Goal: Information Seeking & Learning: Learn about a topic

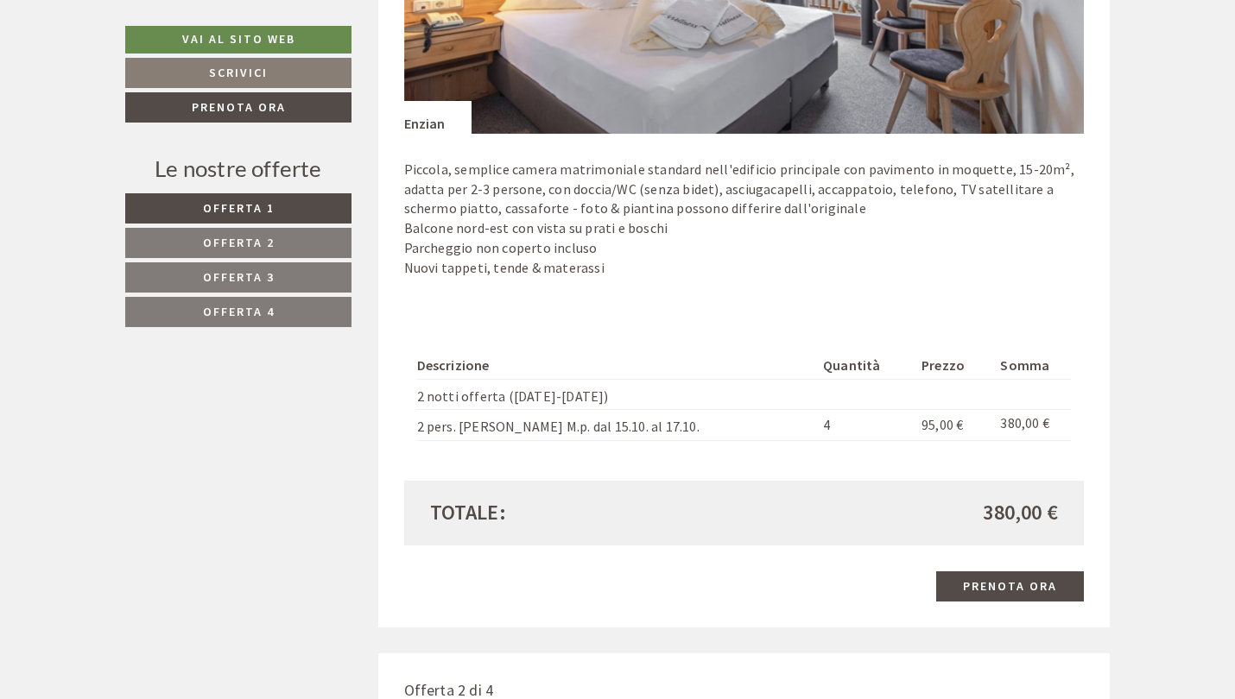
scroll to position [1369, 0]
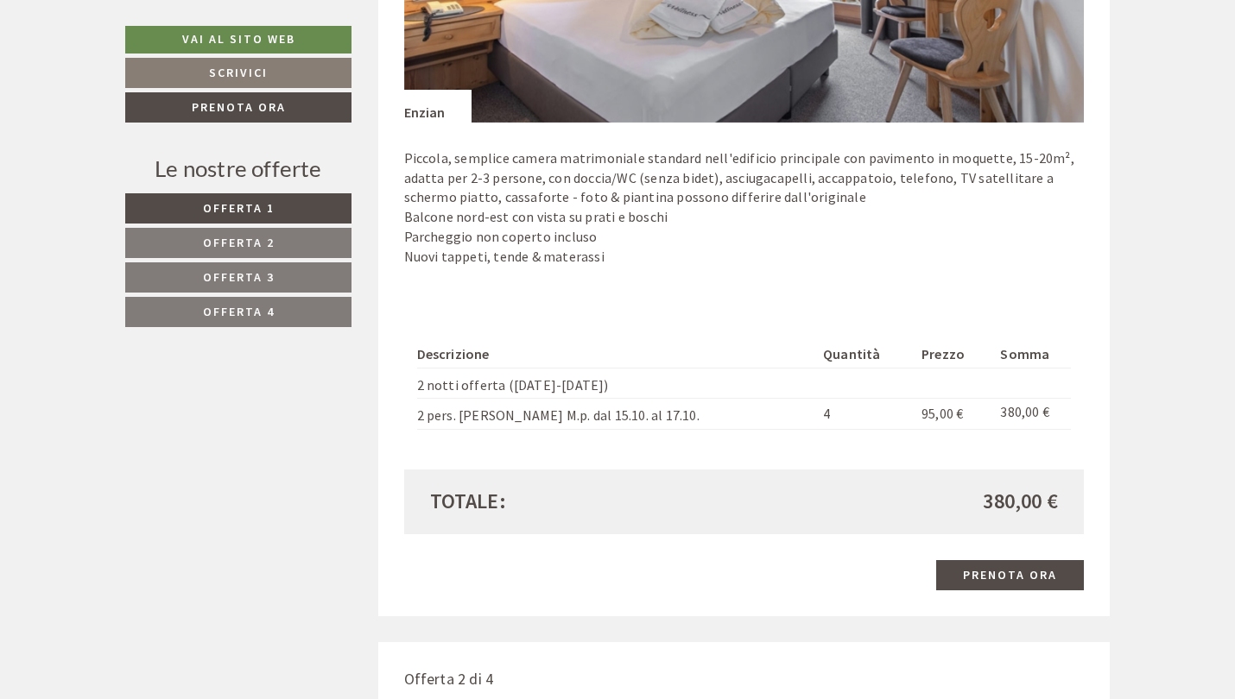
drag, startPoint x: 981, startPoint y: 490, endPoint x: 1078, endPoint y: 491, distance: 96.7
click at [1078, 490] on div "Totale: 380,00 €" at bounding box center [744, 502] width 680 height 64
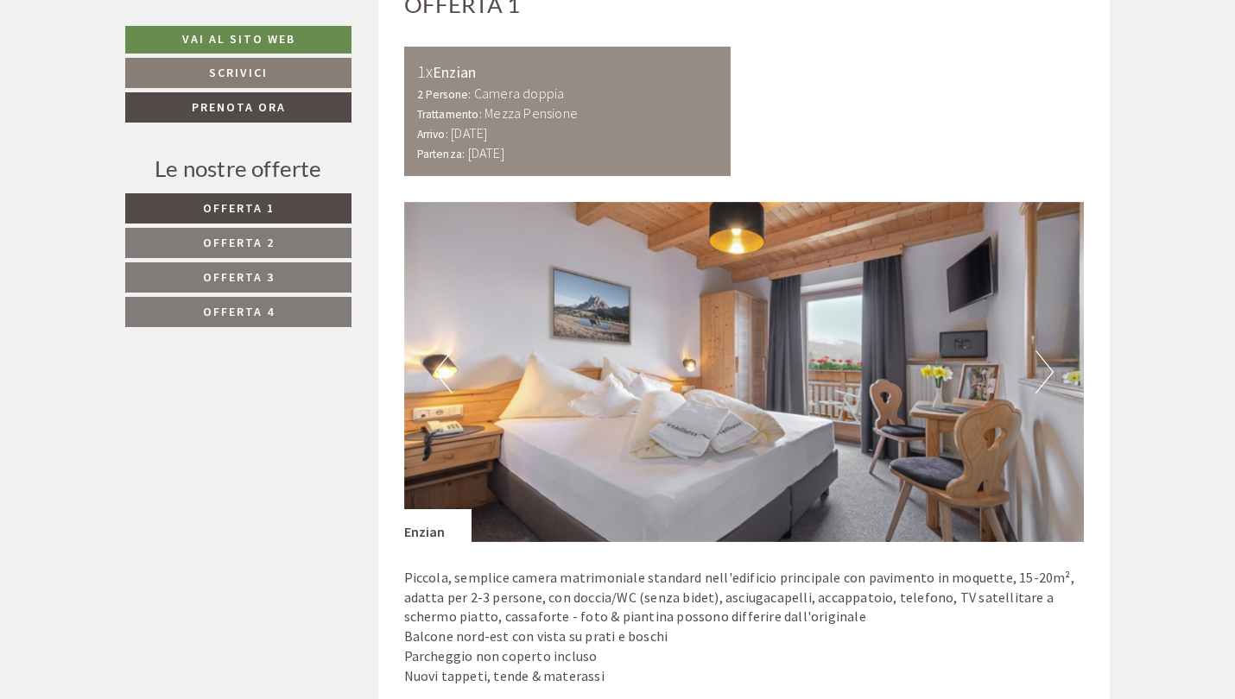
scroll to position [958, 0]
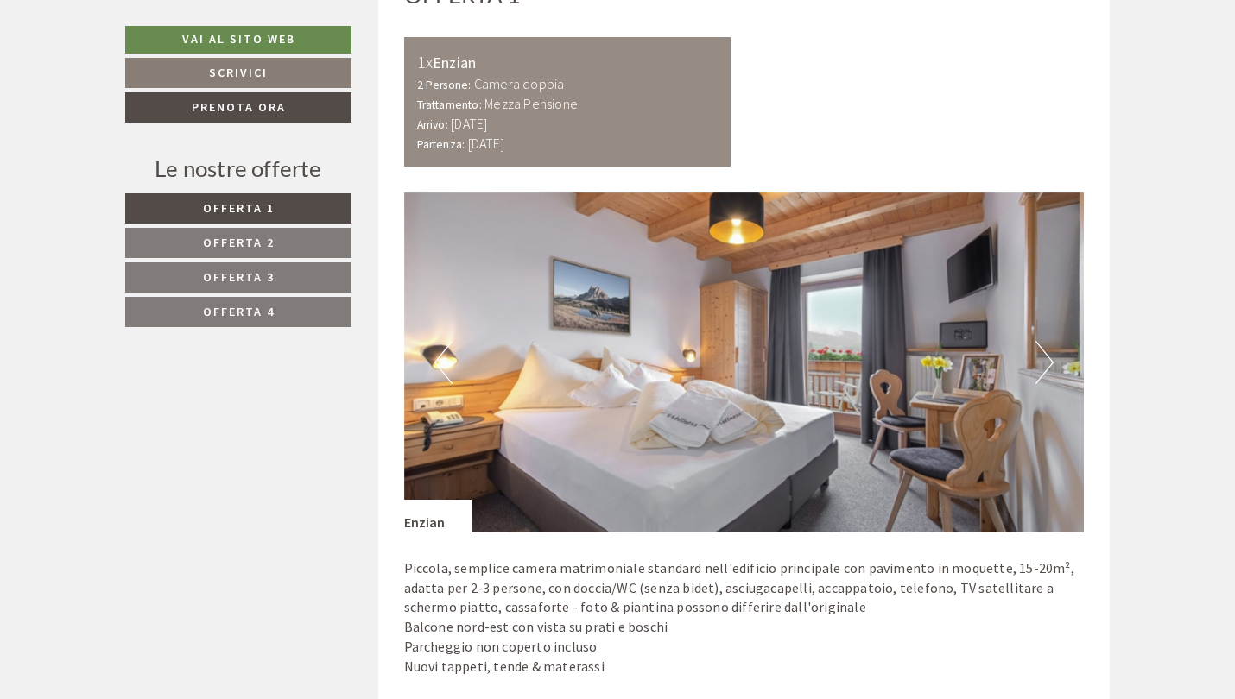
click at [1049, 368] on button "Next" at bounding box center [1044, 362] width 18 height 43
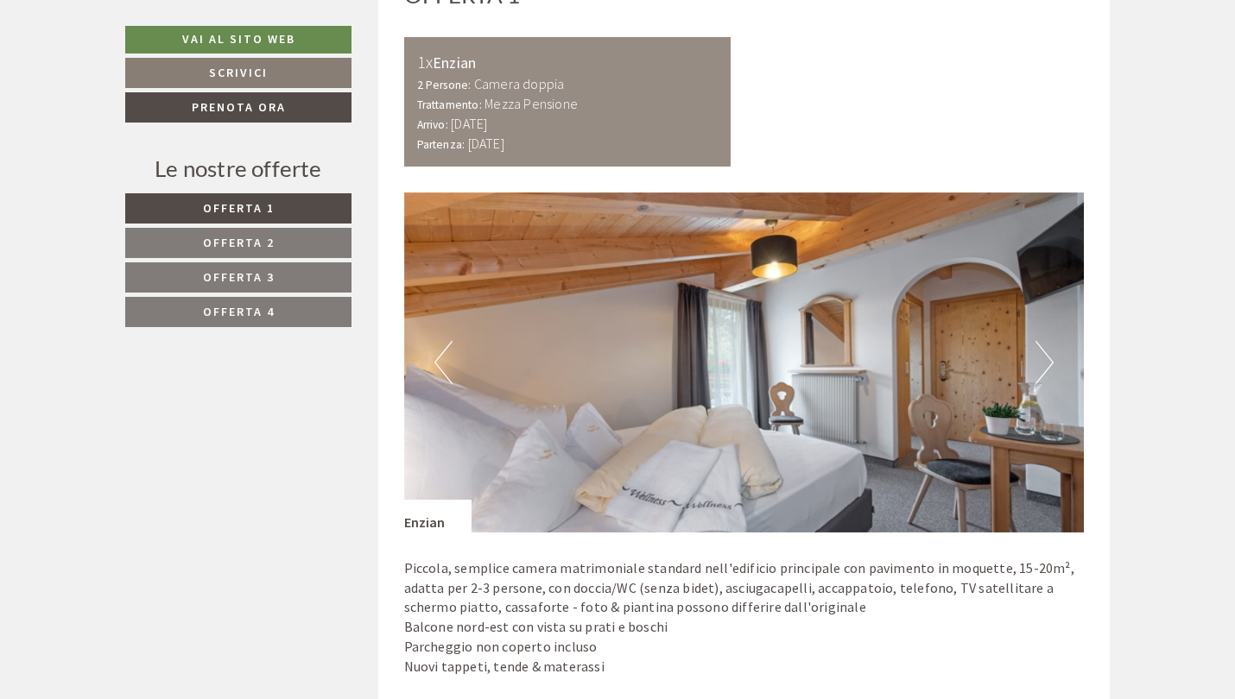
click at [1049, 368] on button "Next" at bounding box center [1044, 362] width 18 height 43
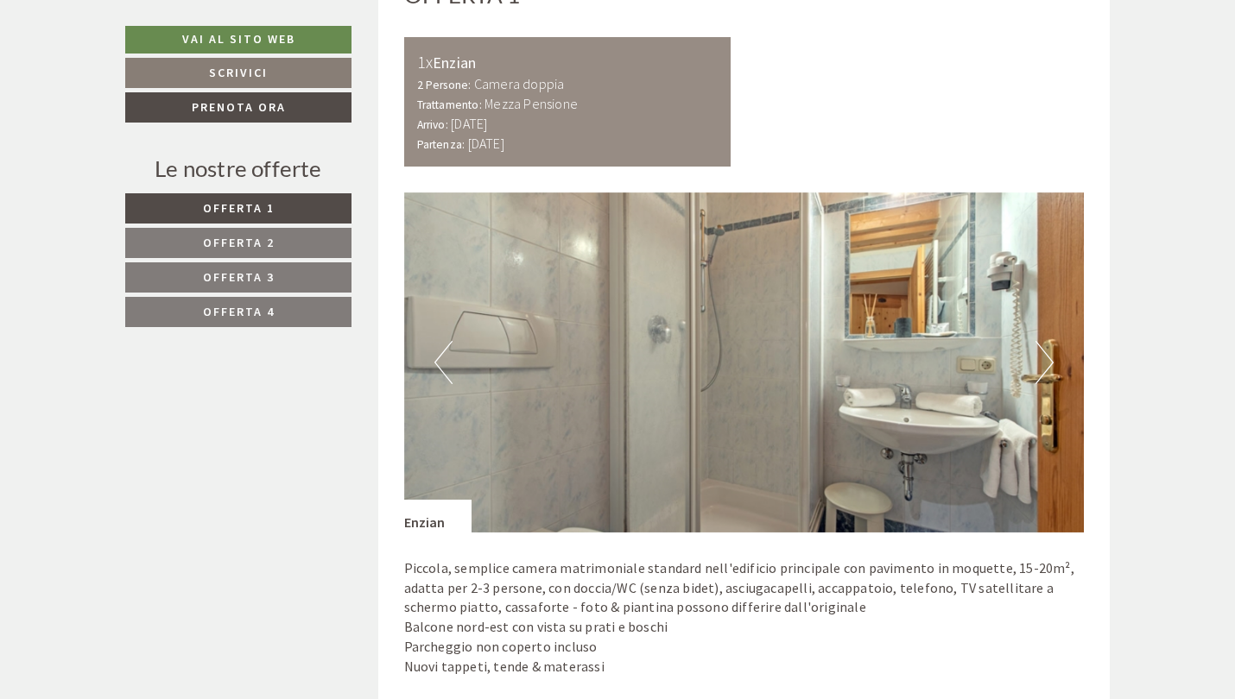
click at [1049, 368] on button "Next" at bounding box center [1044, 362] width 18 height 43
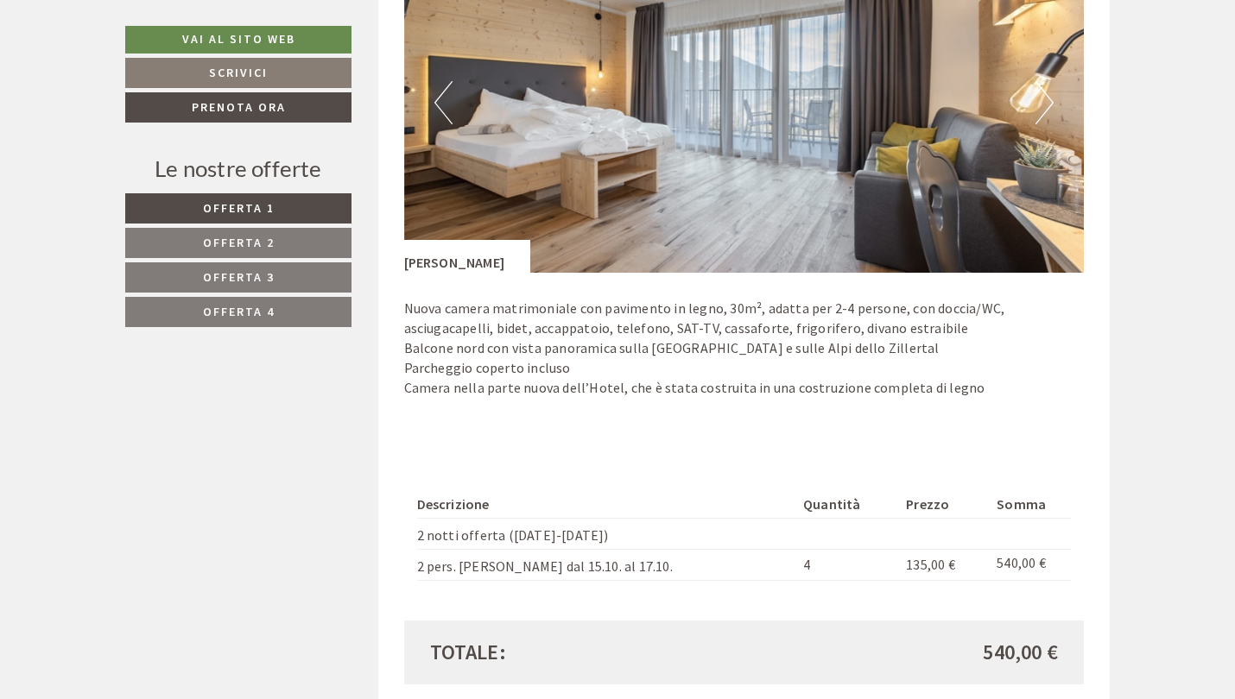
scroll to position [2725, 0]
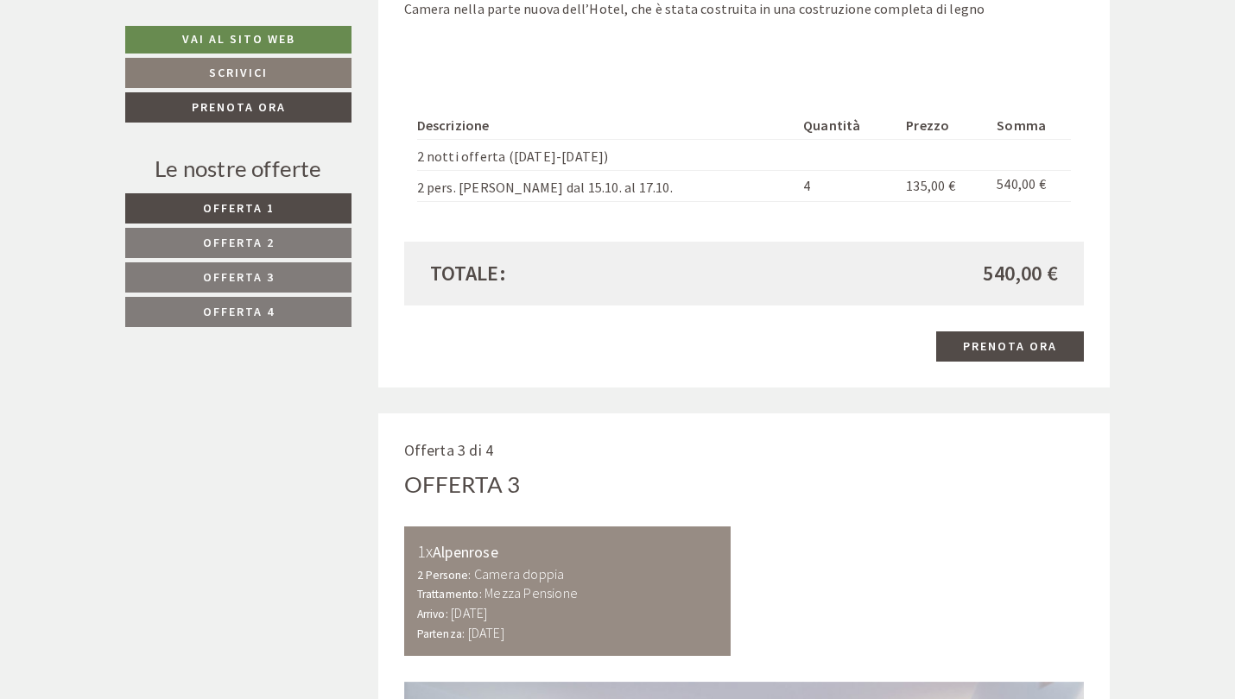
drag, startPoint x: 984, startPoint y: 253, endPoint x: 1077, endPoint y: 252, distance: 93.3
click at [1077, 253] on div "Totale: 540,00 €" at bounding box center [744, 274] width 680 height 64
click at [921, 275] on div "Totale: 540,00 €" at bounding box center [744, 274] width 680 height 64
drag, startPoint x: 984, startPoint y: 248, endPoint x: 1062, endPoint y: 245, distance: 78.6
click at [1063, 259] on div "540,00 €" at bounding box center [906, 273] width 327 height 29
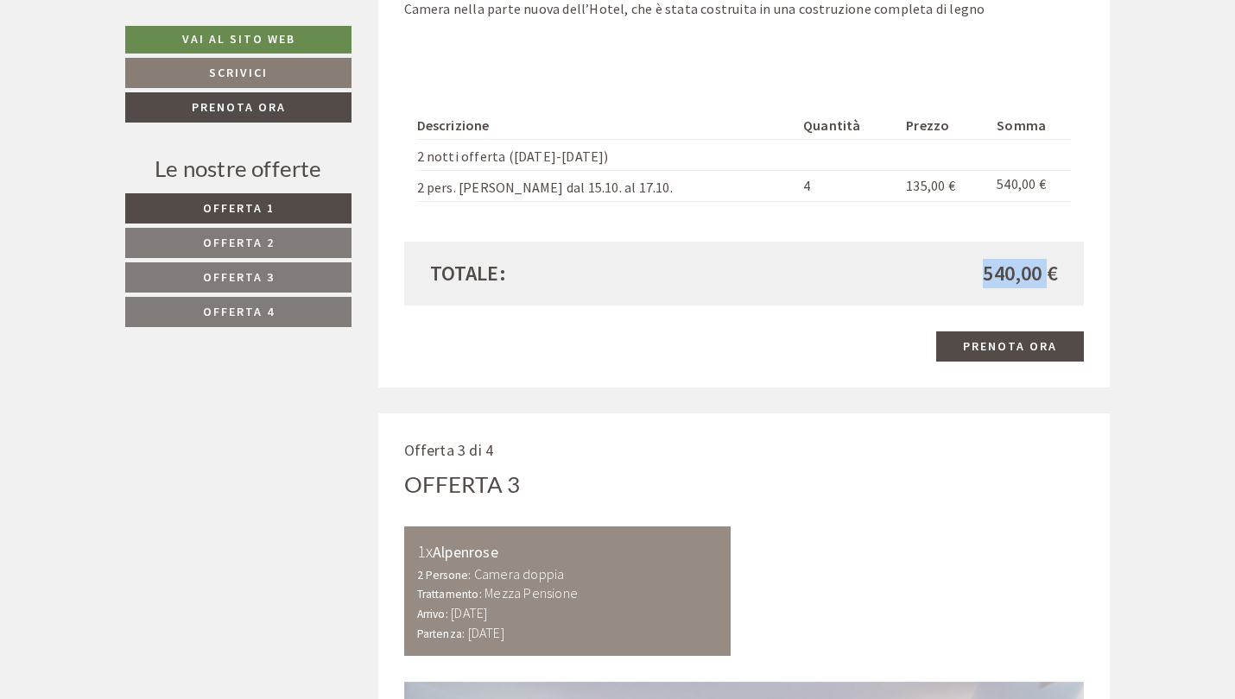
drag, startPoint x: 982, startPoint y: 250, endPoint x: 1045, endPoint y: 249, distance: 63.1
click at [1045, 259] on div "540,00 €" at bounding box center [906, 273] width 327 height 29
click at [965, 259] on div "540,00 €" at bounding box center [906, 273] width 327 height 29
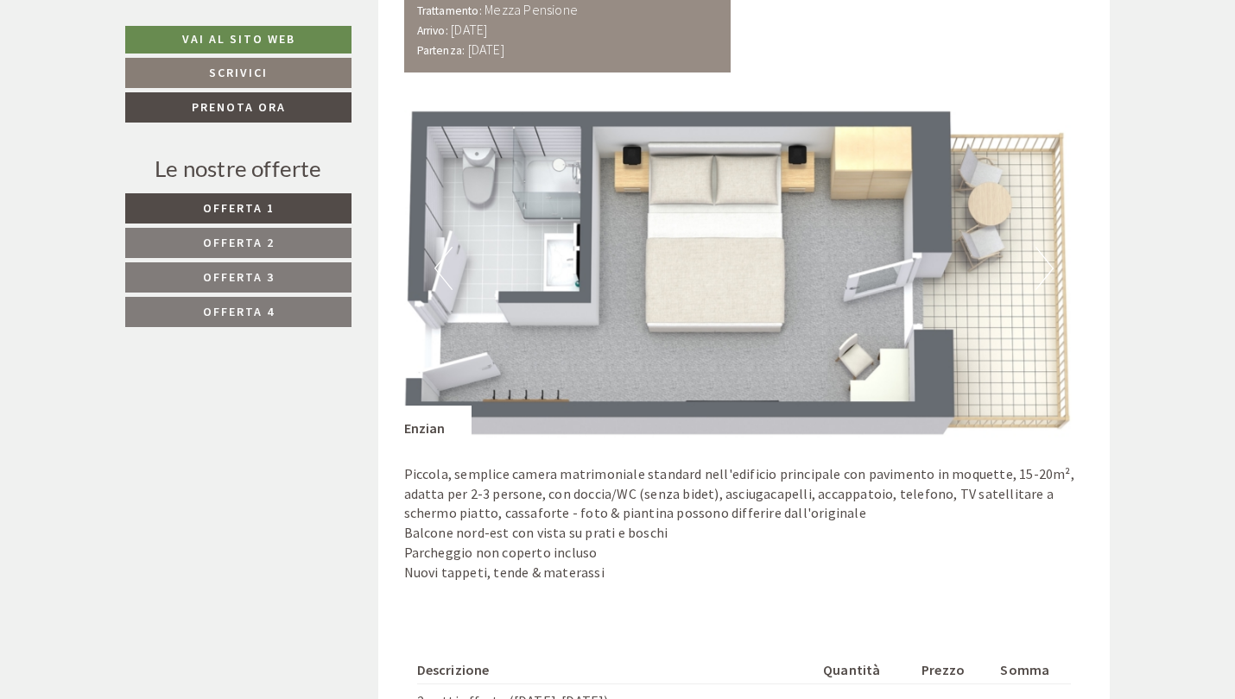
scroll to position [1052, 0]
click at [1047, 250] on button "Next" at bounding box center [1044, 269] width 18 height 43
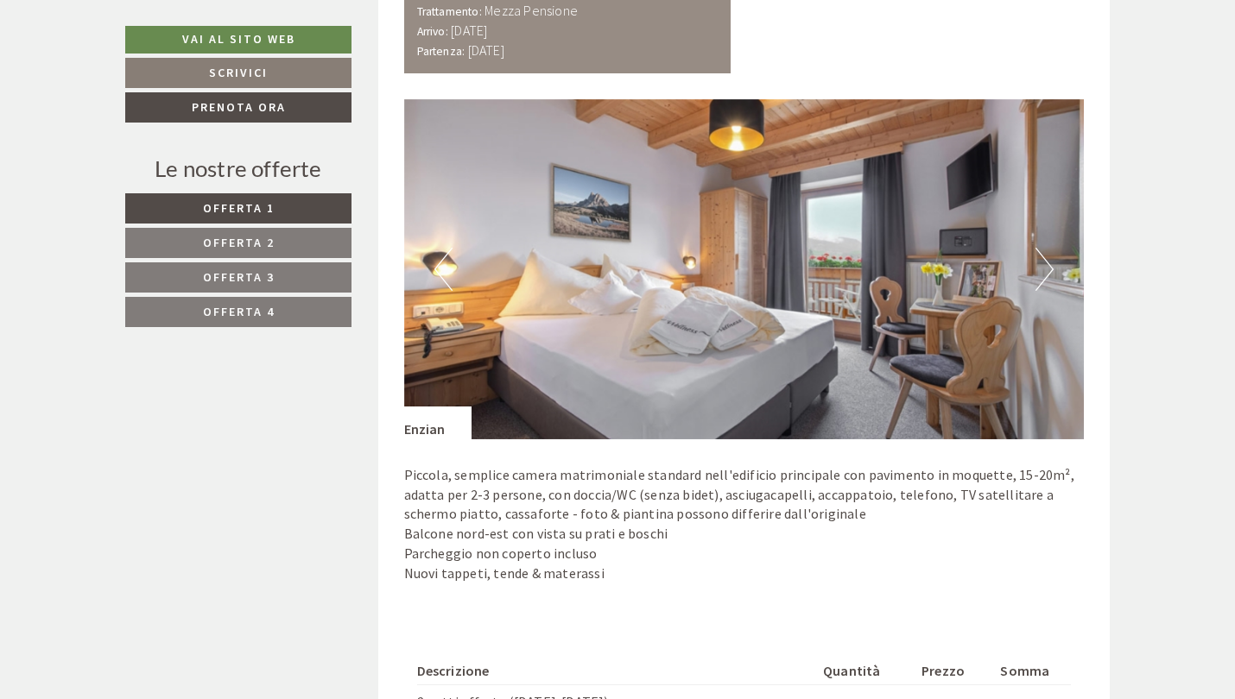
click at [1047, 250] on button "Next" at bounding box center [1044, 269] width 18 height 43
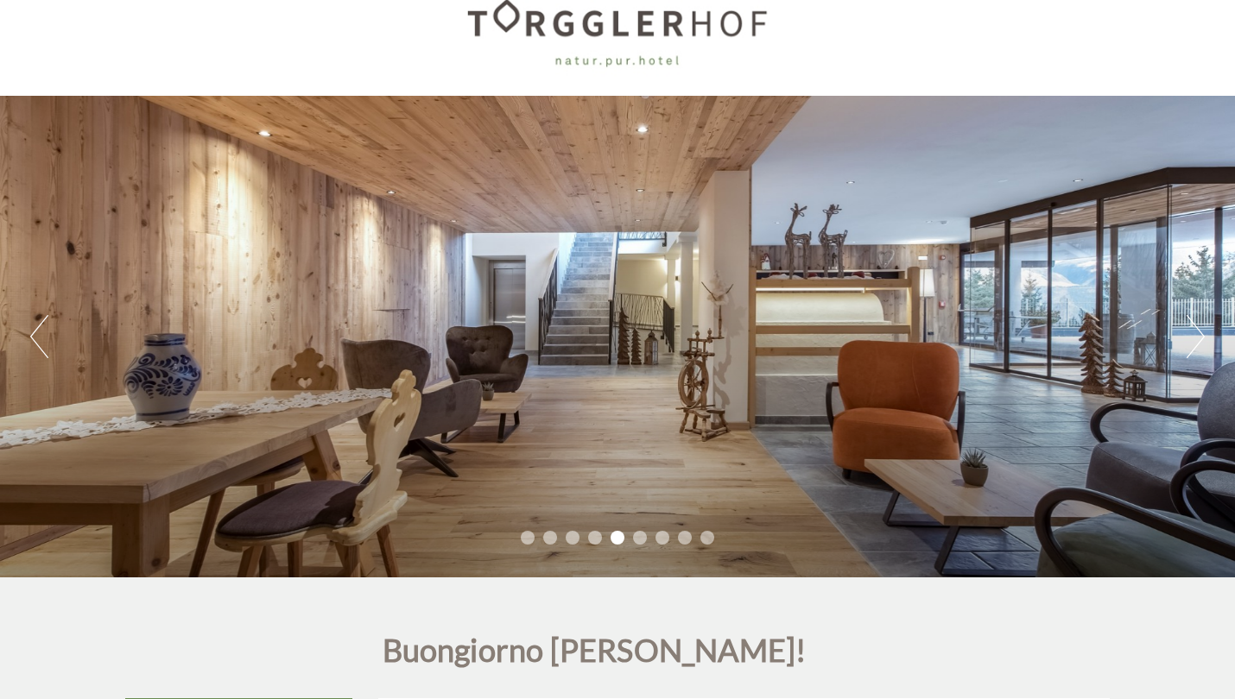
scroll to position [31, 0]
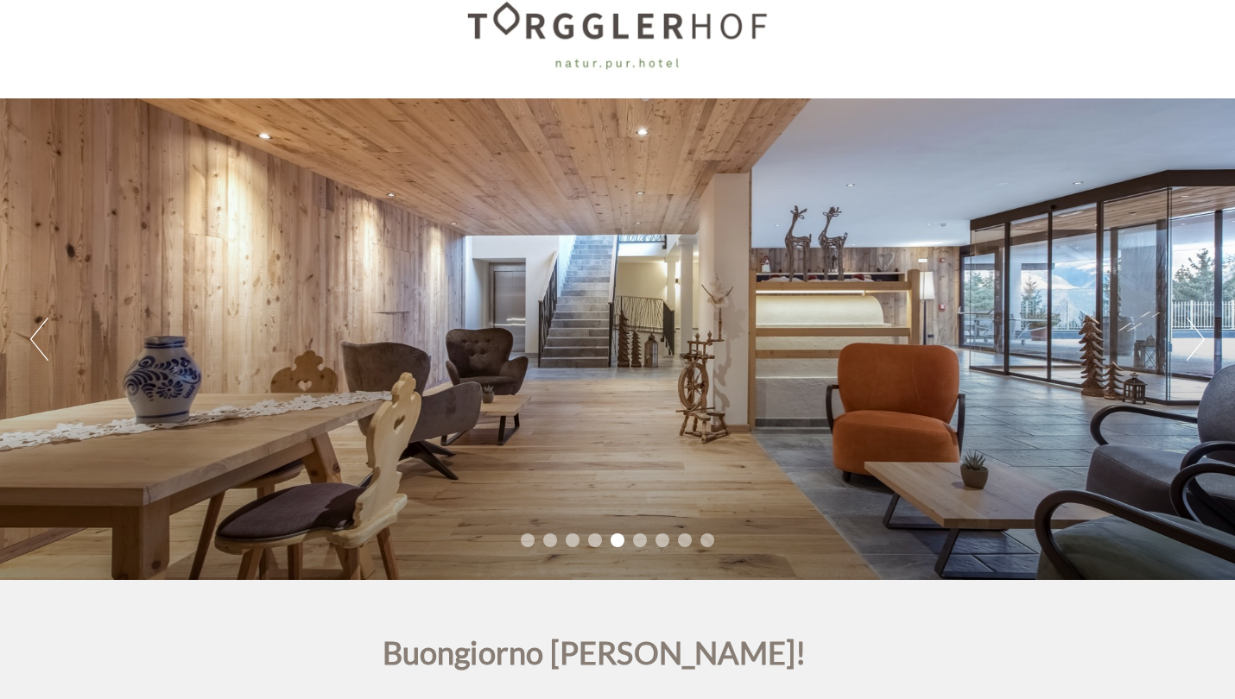
click at [1179, 319] on div "Previous Next 1 2 3 4 5 6 7 8 9" at bounding box center [617, 339] width 1235 height 482
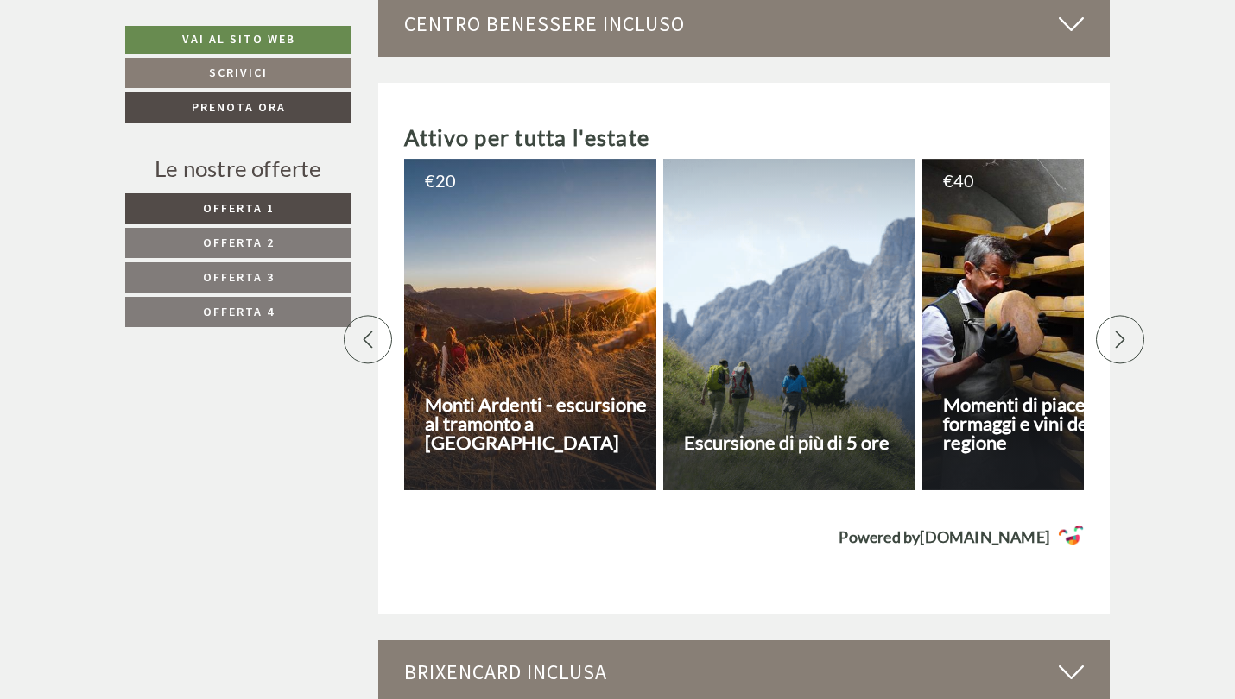
scroll to position [4957, 0]
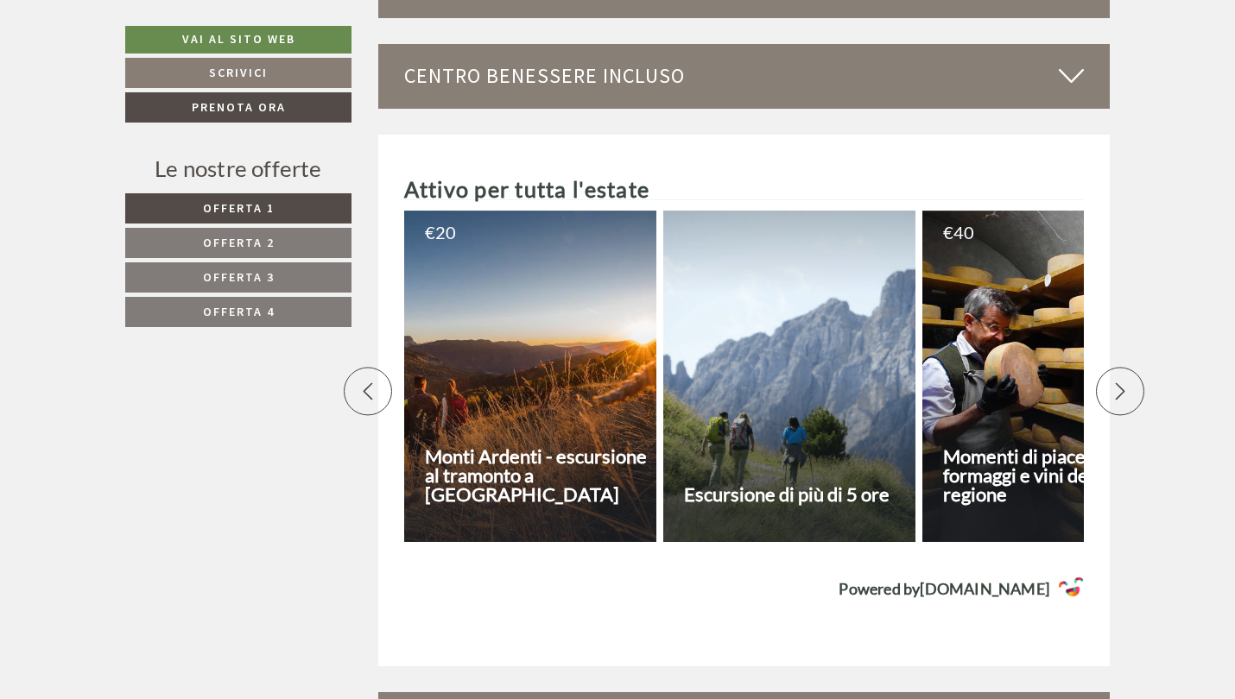
click at [1110, 367] on div at bounding box center [1120, 391] width 48 height 48
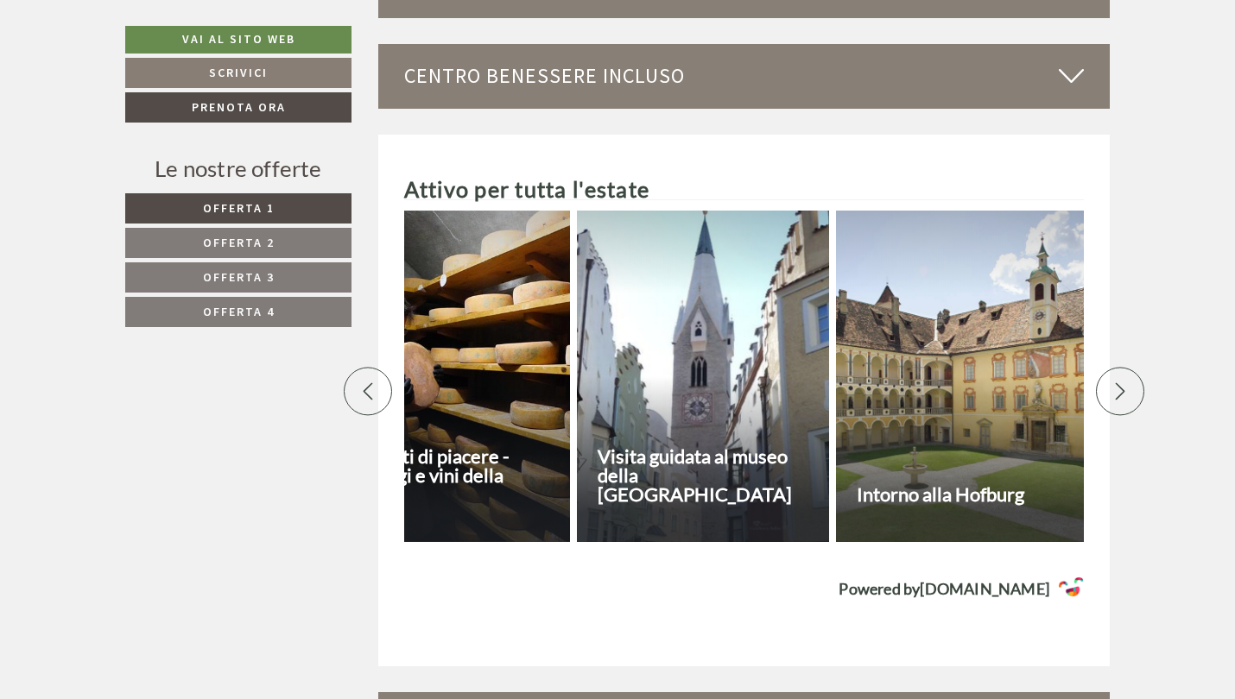
click at [1110, 367] on div at bounding box center [1120, 391] width 48 height 48
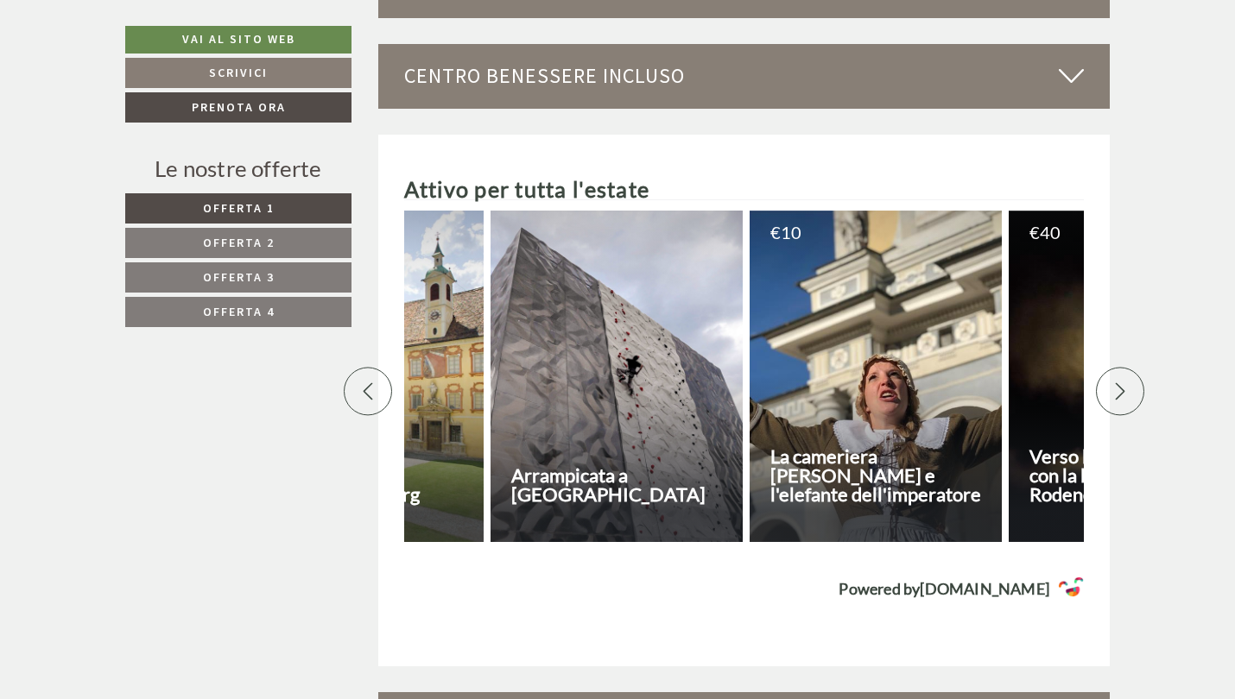
click at [1110, 367] on div at bounding box center [1120, 391] width 48 height 48
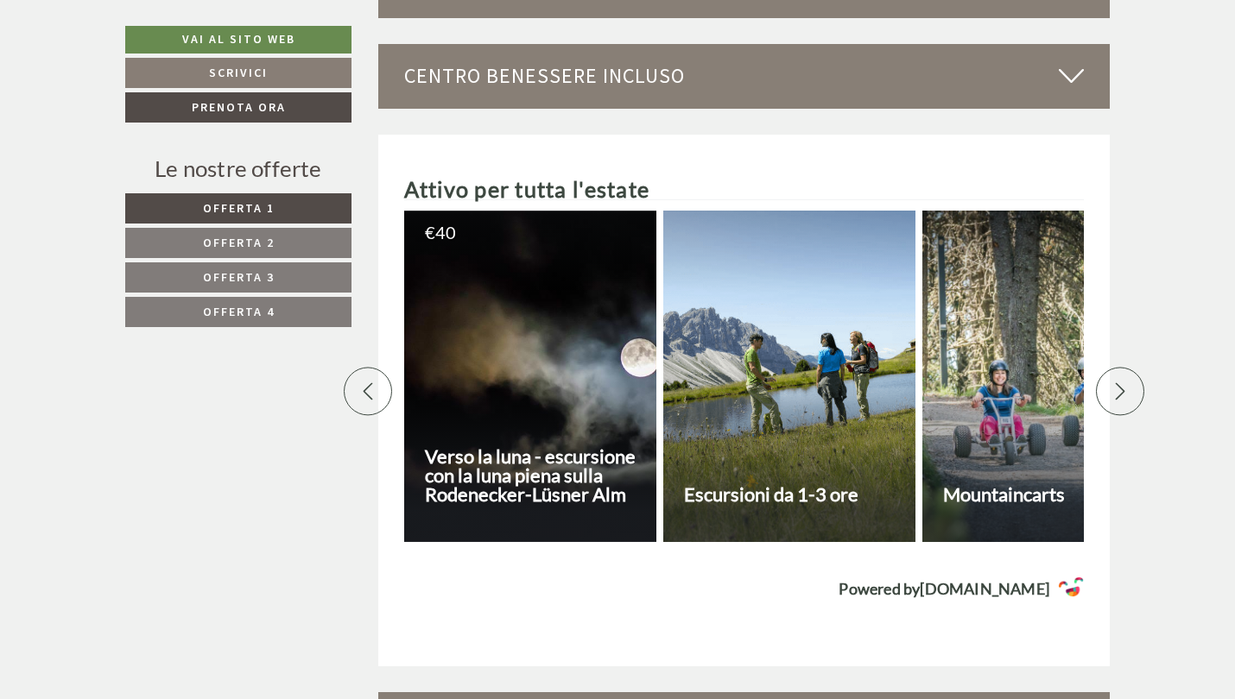
click at [1110, 367] on div at bounding box center [1120, 391] width 48 height 48
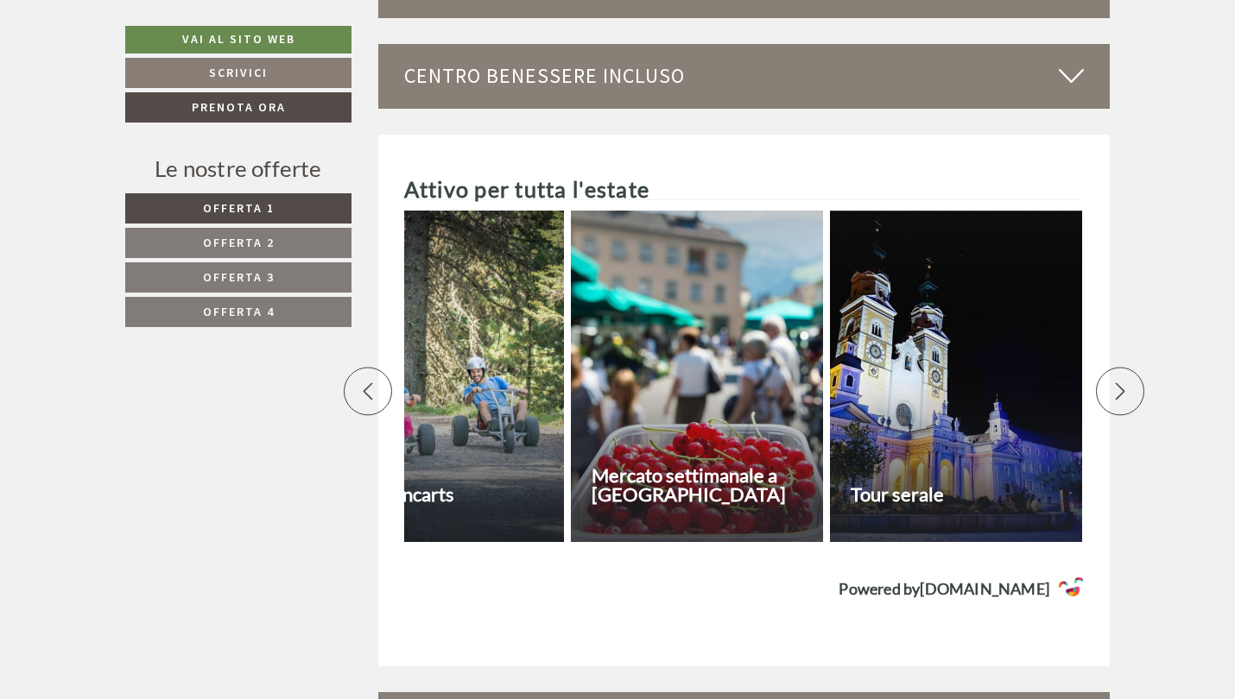
click at [1110, 367] on div at bounding box center [1120, 391] width 48 height 48
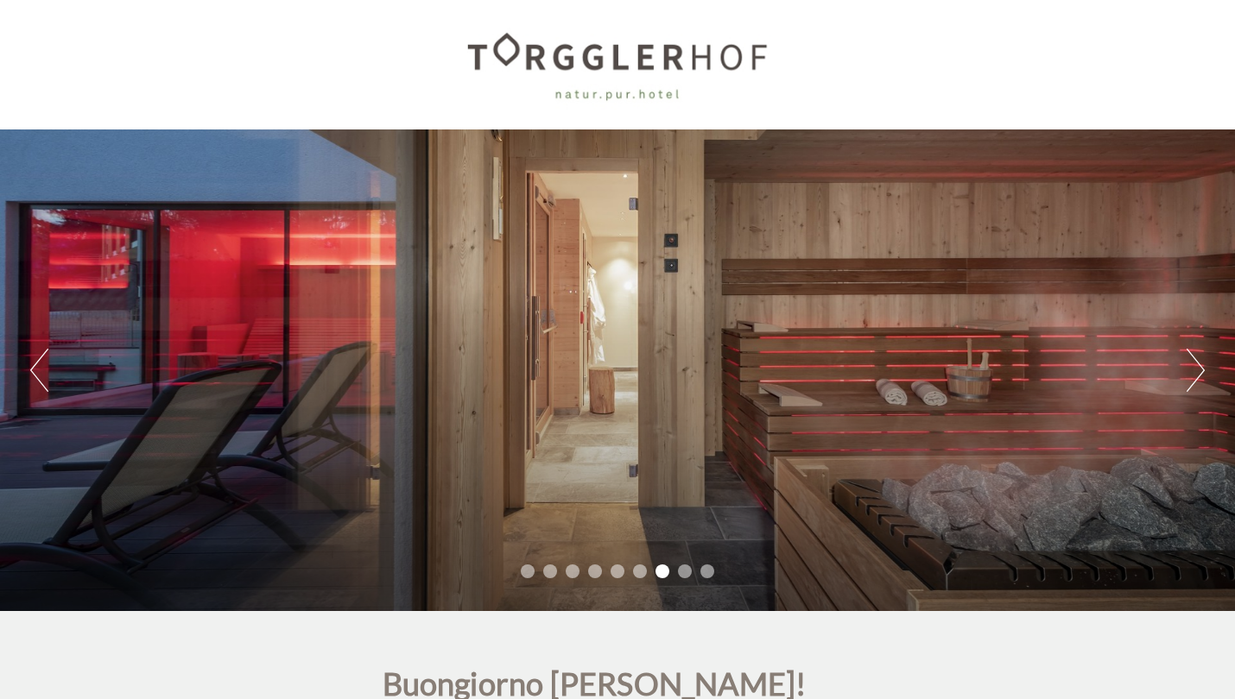
scroll to position [0, 0]
click at [559, 49] on div at bounding box center [617, 65] width 967 height 112
click at [509, 54] on div at bounding box center [617, 65] width 967 height 112
